Goal: Navigation & Orientation: Find specific page/section

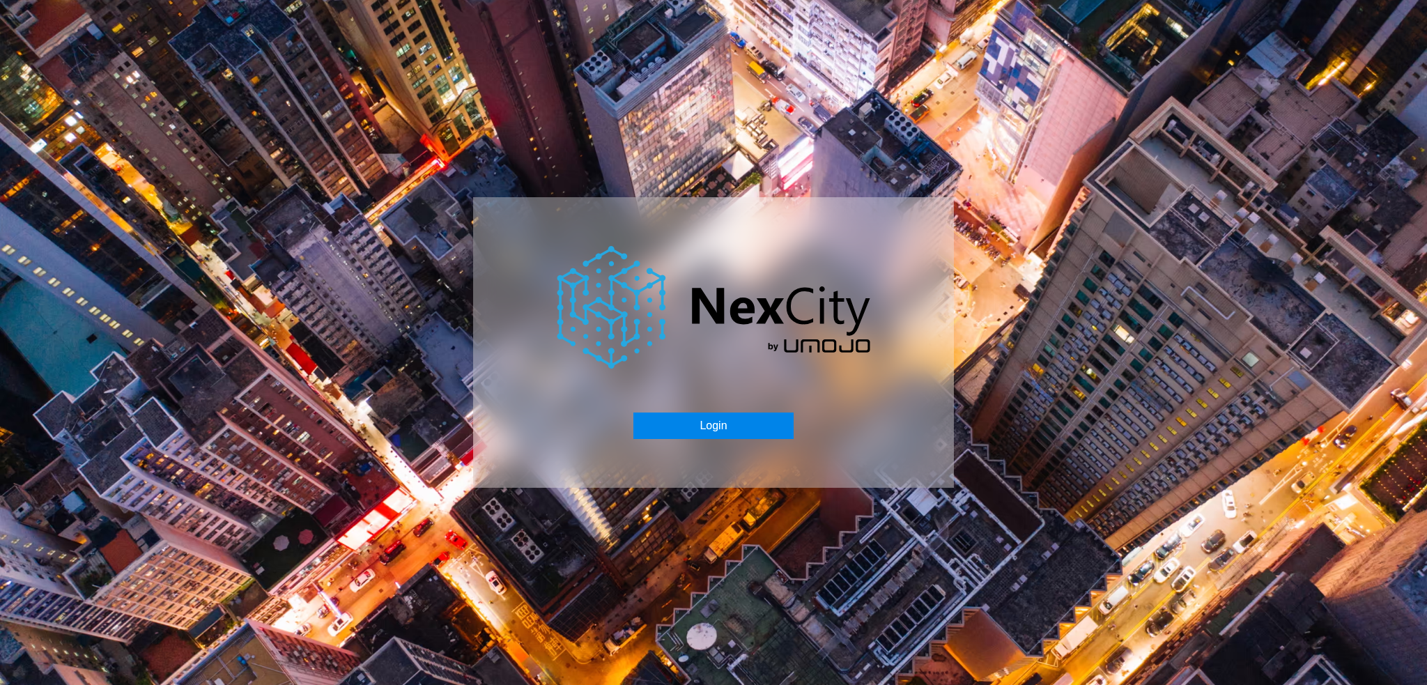
click at [712, 427] on button "Login" at bounding box center [713, 425] width 160 height 26
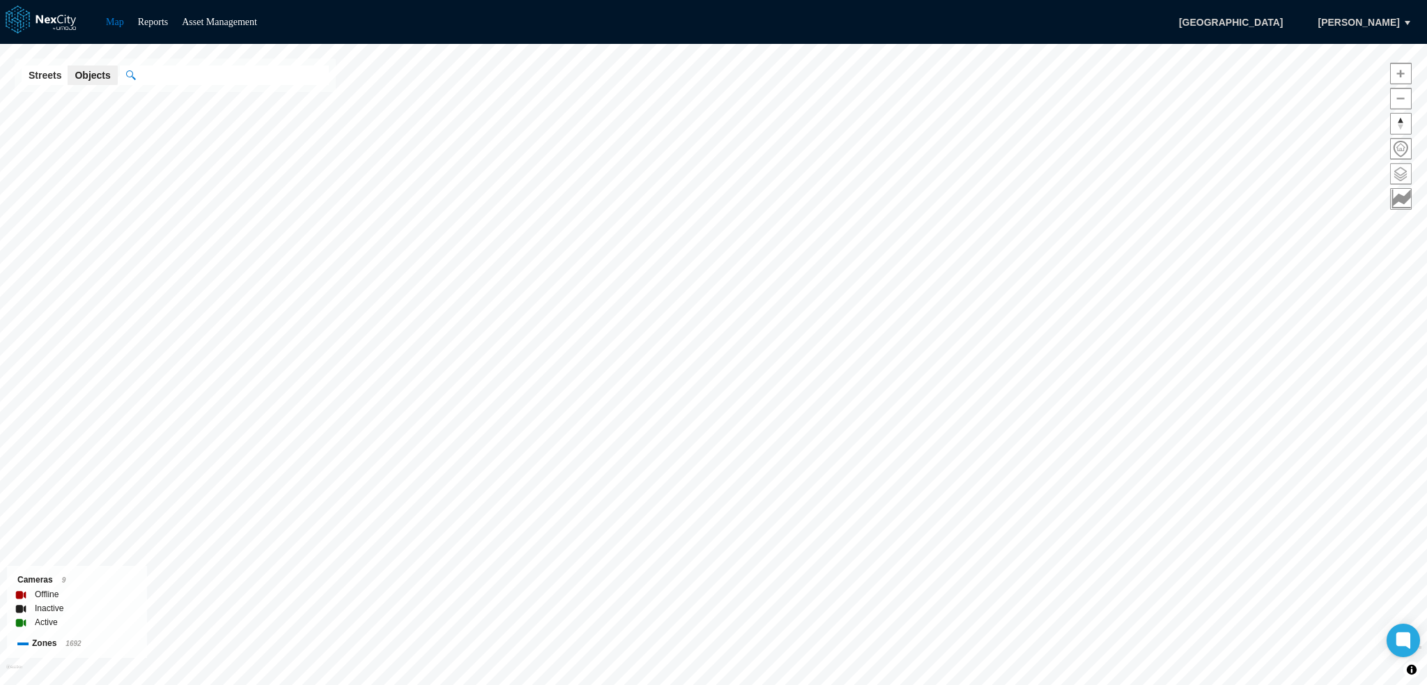
click at [1398, 169] on span at bounding box center [1400, 174] width 20 height 20
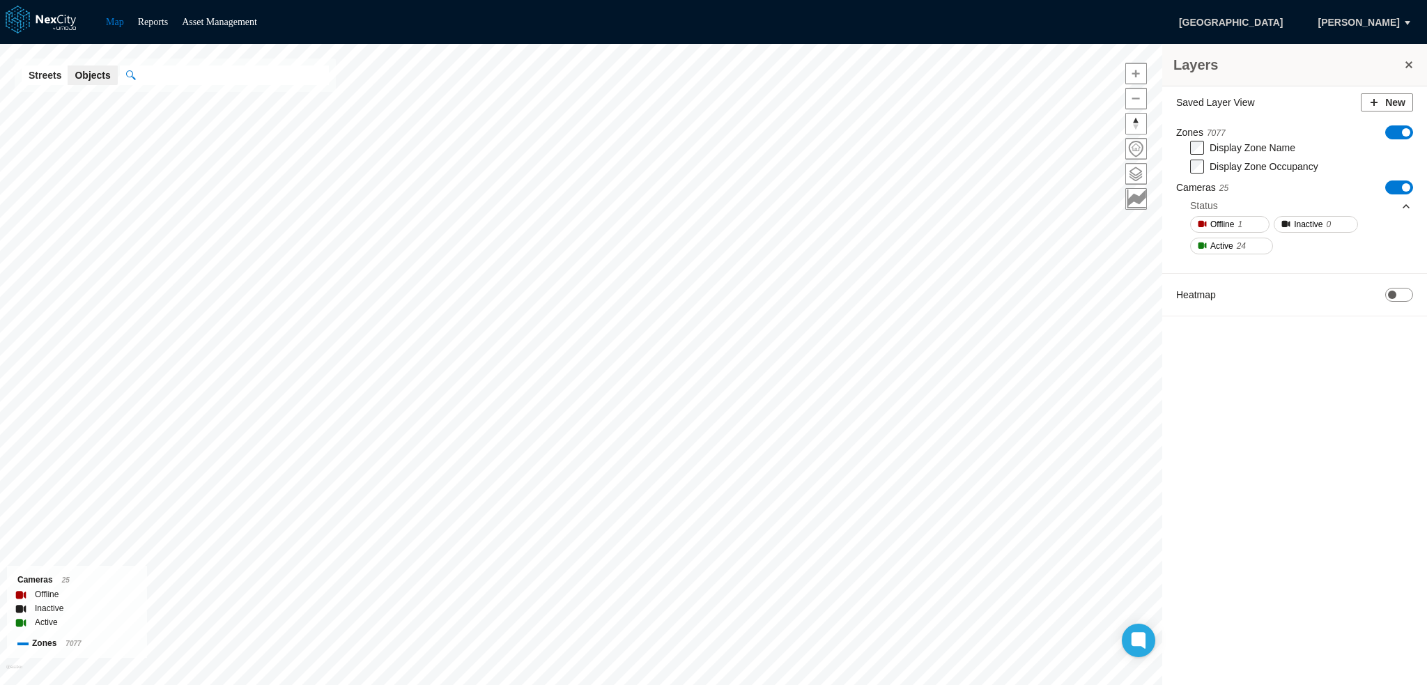
click at [113, 24] on link "Map" at bounding box center [115, 22] width 18 height 10
click at [166, 26] on link "Reports" at bounding box center [153, 22] width 31 height 10
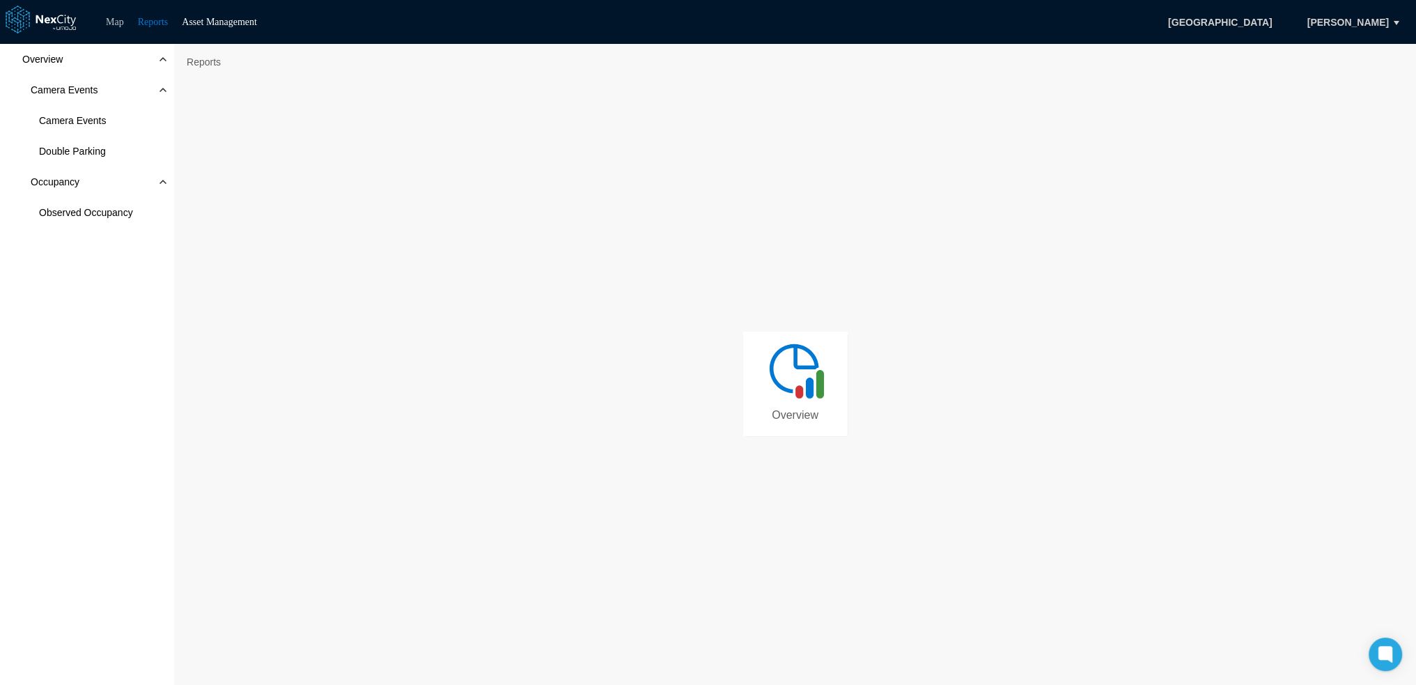
click at [113, 25] on link "Map" at bounding box center [115, 22] width 18 height 10
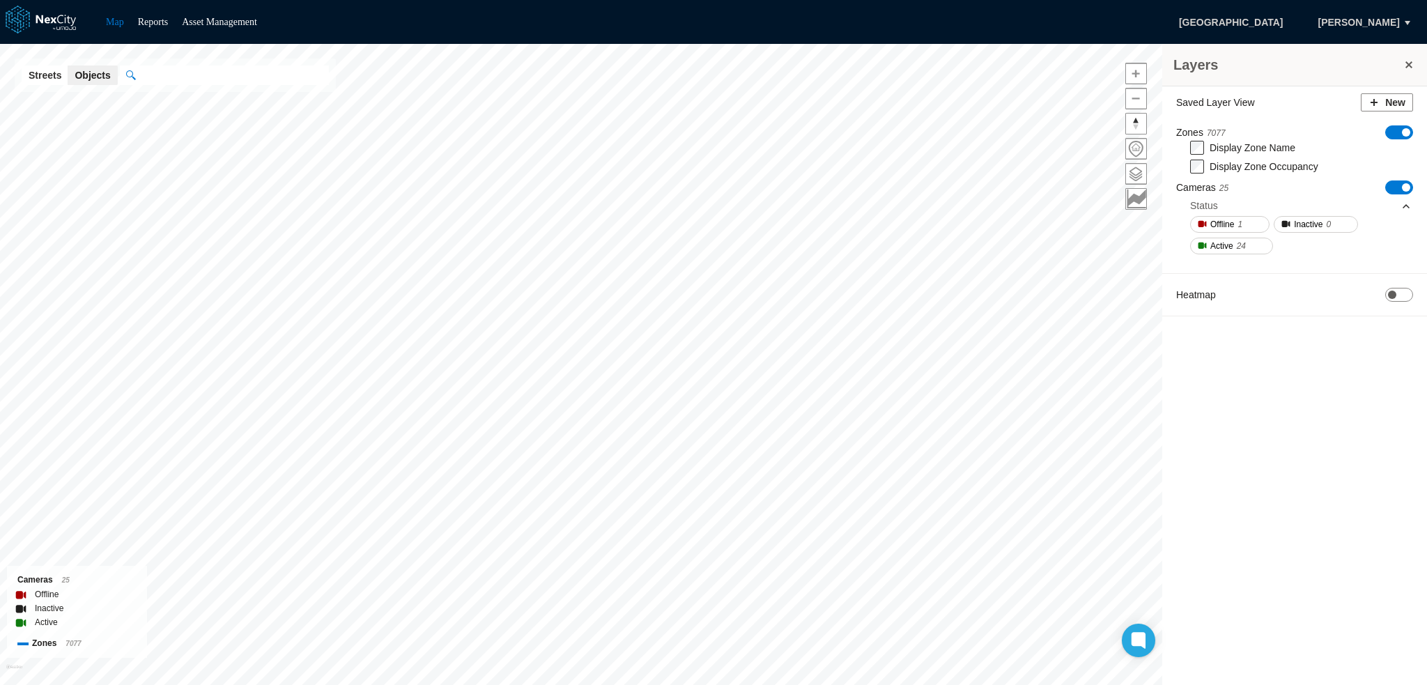
click at [1397, 128] on span "ON OFF" at bounding box center [1399, 132] width 28 height 14
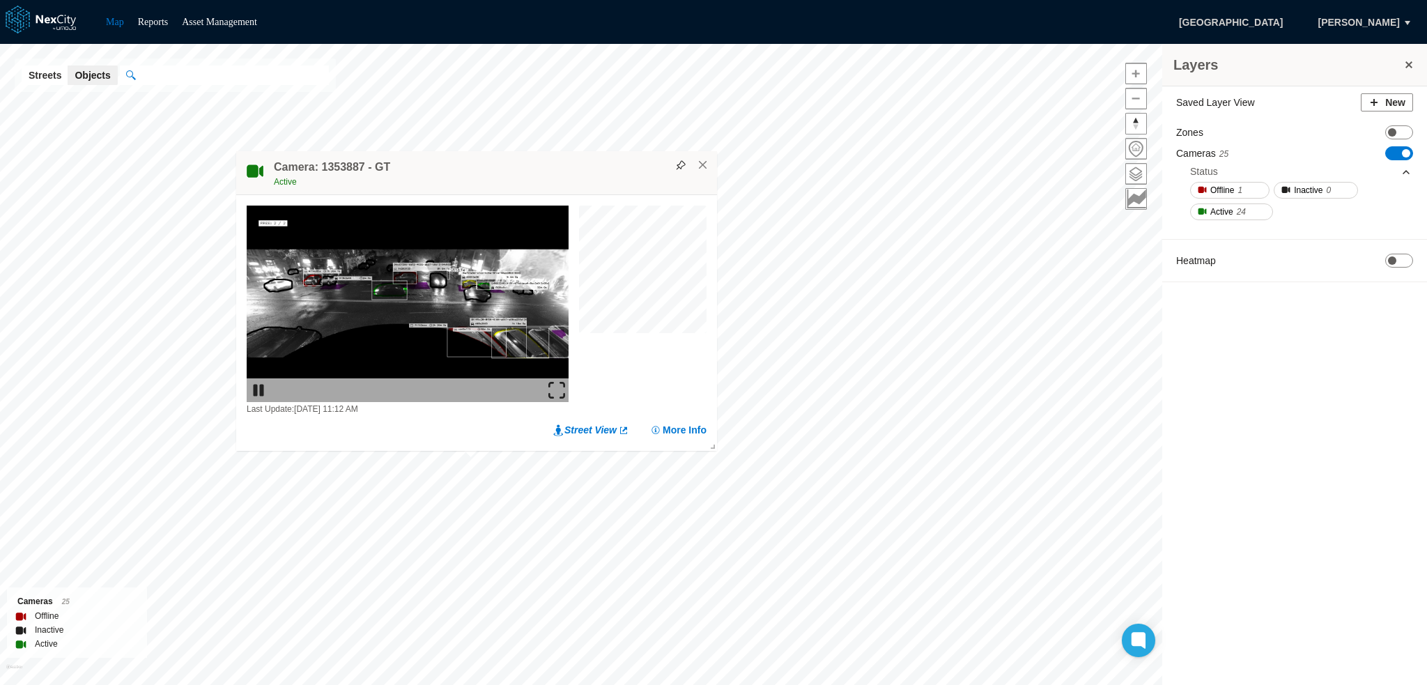
click at [554, 386] on img at bounding box center [556, 390] width 17 height 17
click at [559, 390] on img at bounding box center [556, 390] width 17 height 17
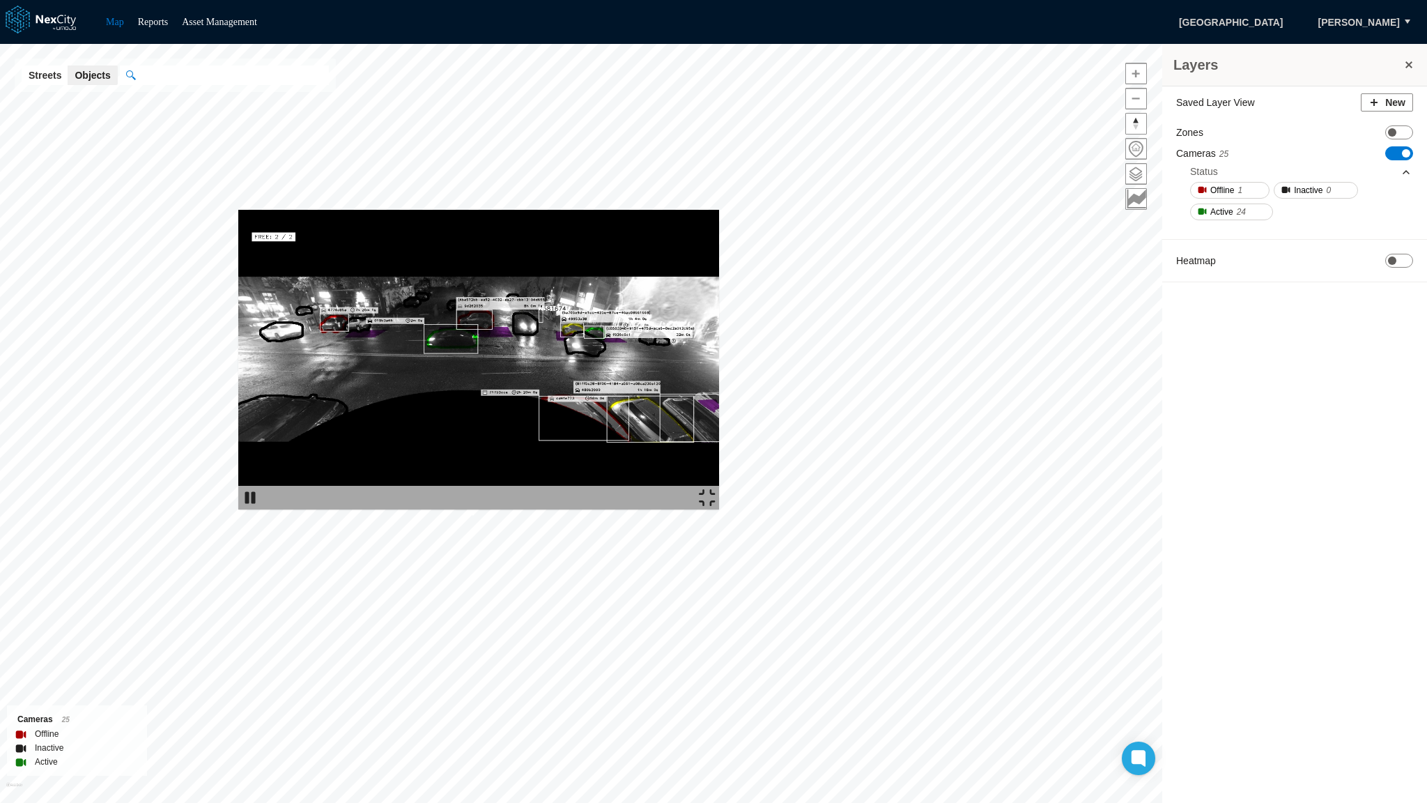
click at [719, 210] on img at bounding box center [478, 360] width 481 height 300
